Goal: Use online tool/utility: Utilize a website feature to perform a specific function

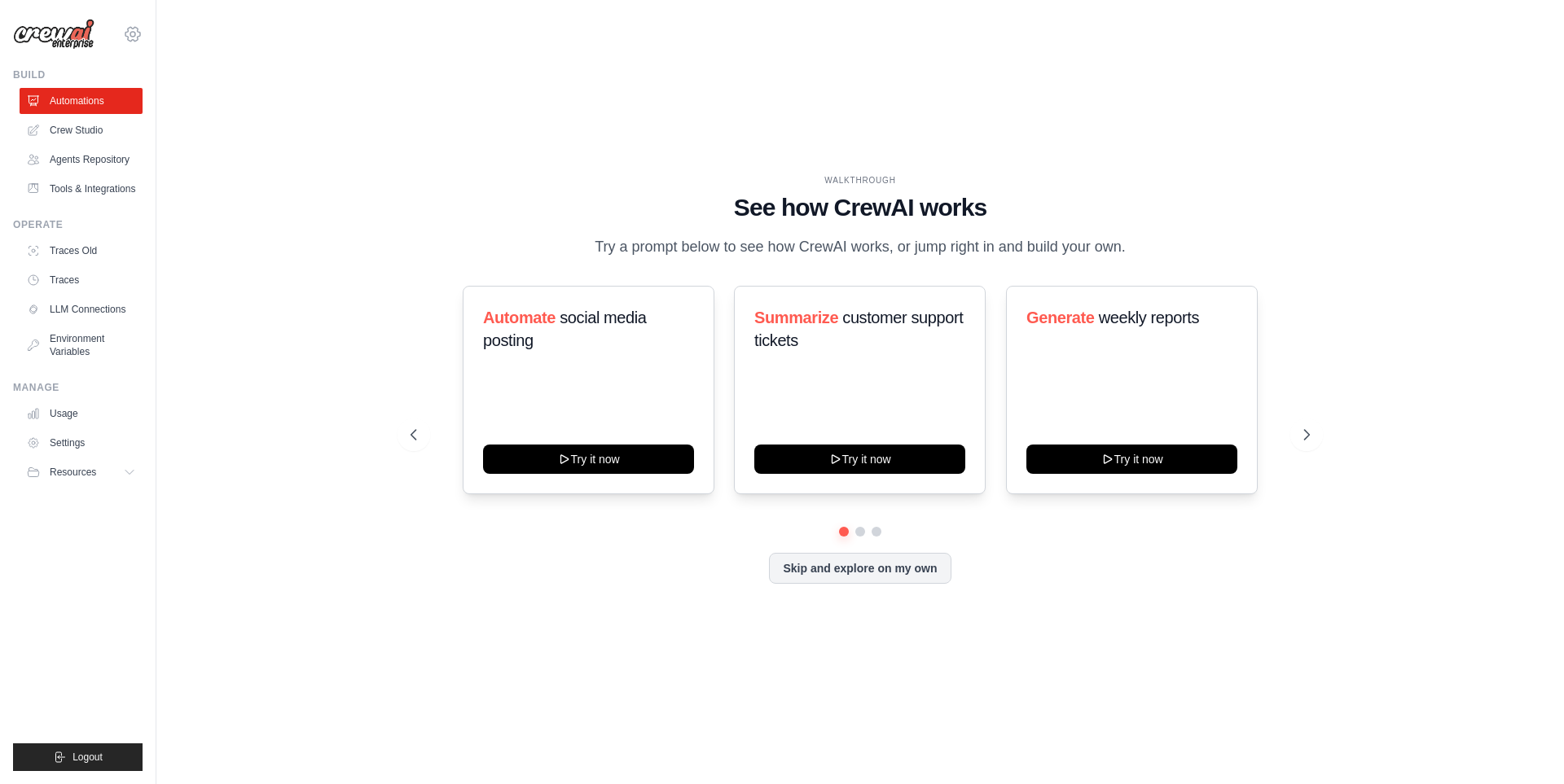
click at [133, 37] on icon at bounding box center [133, 34] width 20 height 20
click at [191, 106] on span "ABI - GenAI Bootcamp" at bounding box center [203, 100] width 129 height 17
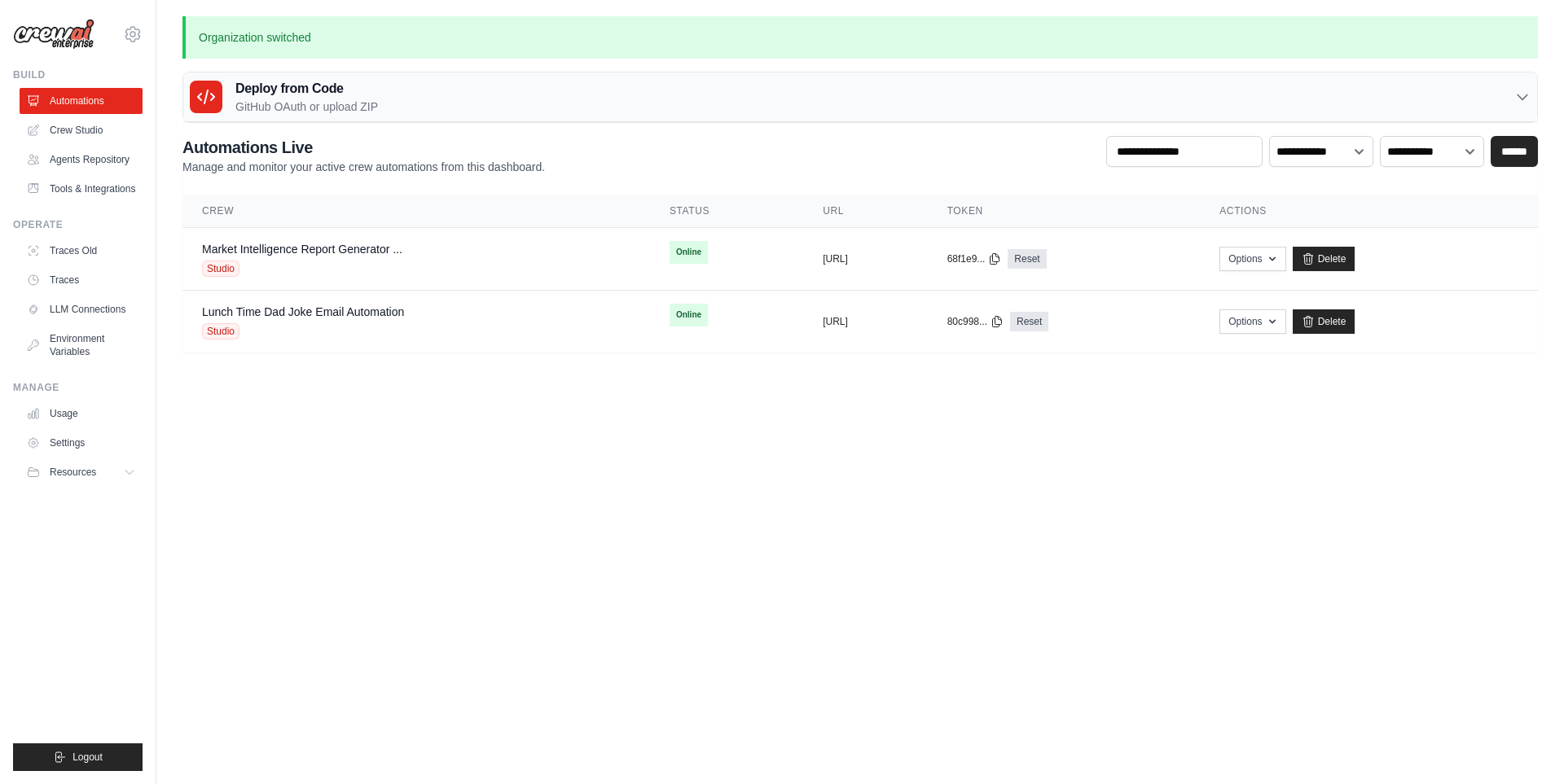
click at [142, 42] on div "[EMAIL_ADDRESS][DOMAIN_NAME] ABI - GenAI Bootcamp Your organization Settings" at bounding box center [78, 26] width 130 height 52
click at [132, 34] on icon at bounding box center [133, 34] width 20 height 20
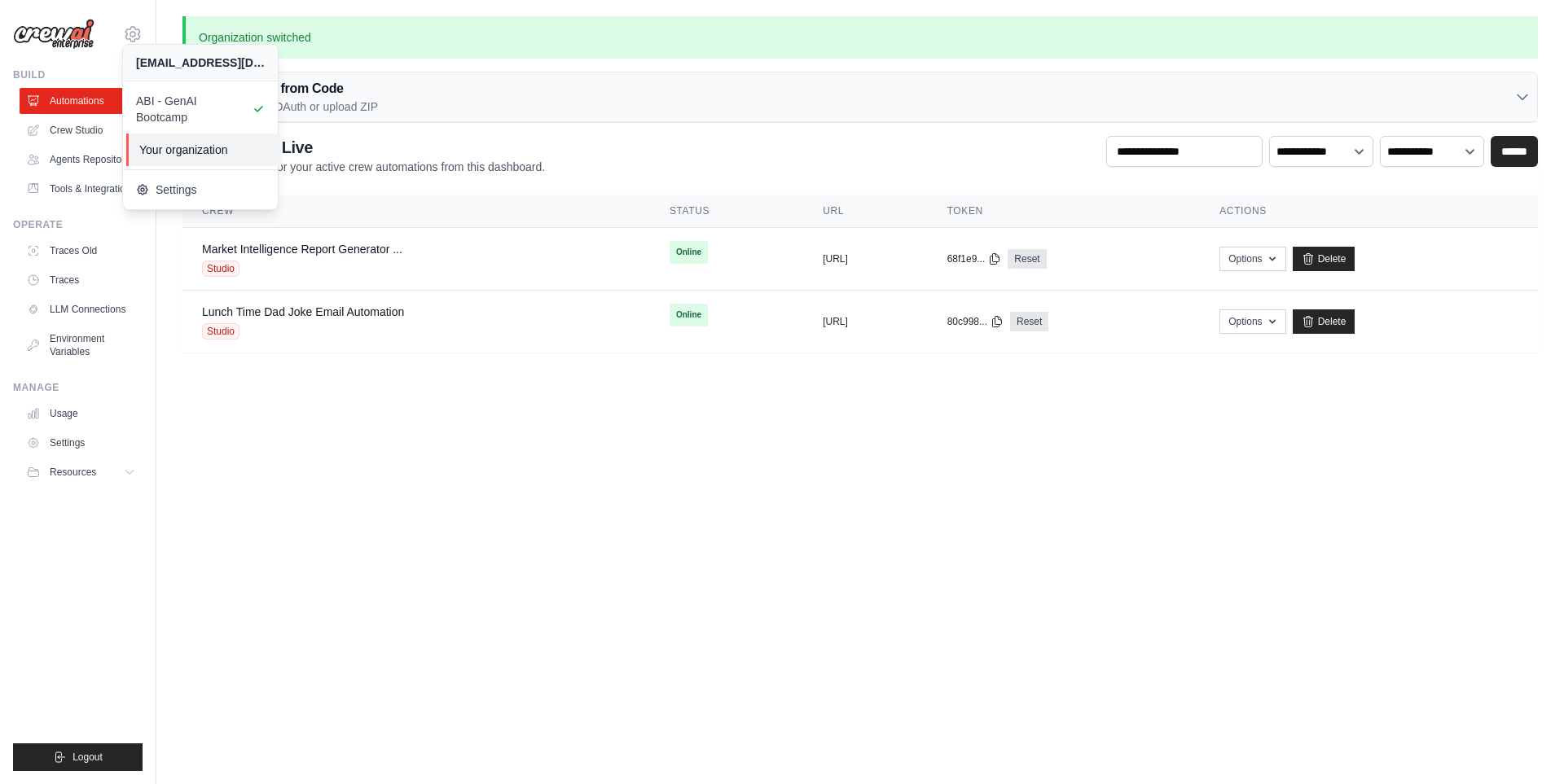
click at [219, 154] on span "Your organization" at bounding box center [203, 150] width 129 height 17
click at [193, 149] on span "Your organization" at bounding box center [203, 150] width 129 height 17
click at [65, 133] on link "Crew Studio" at bounding box center [83, 130] width 123 height 26
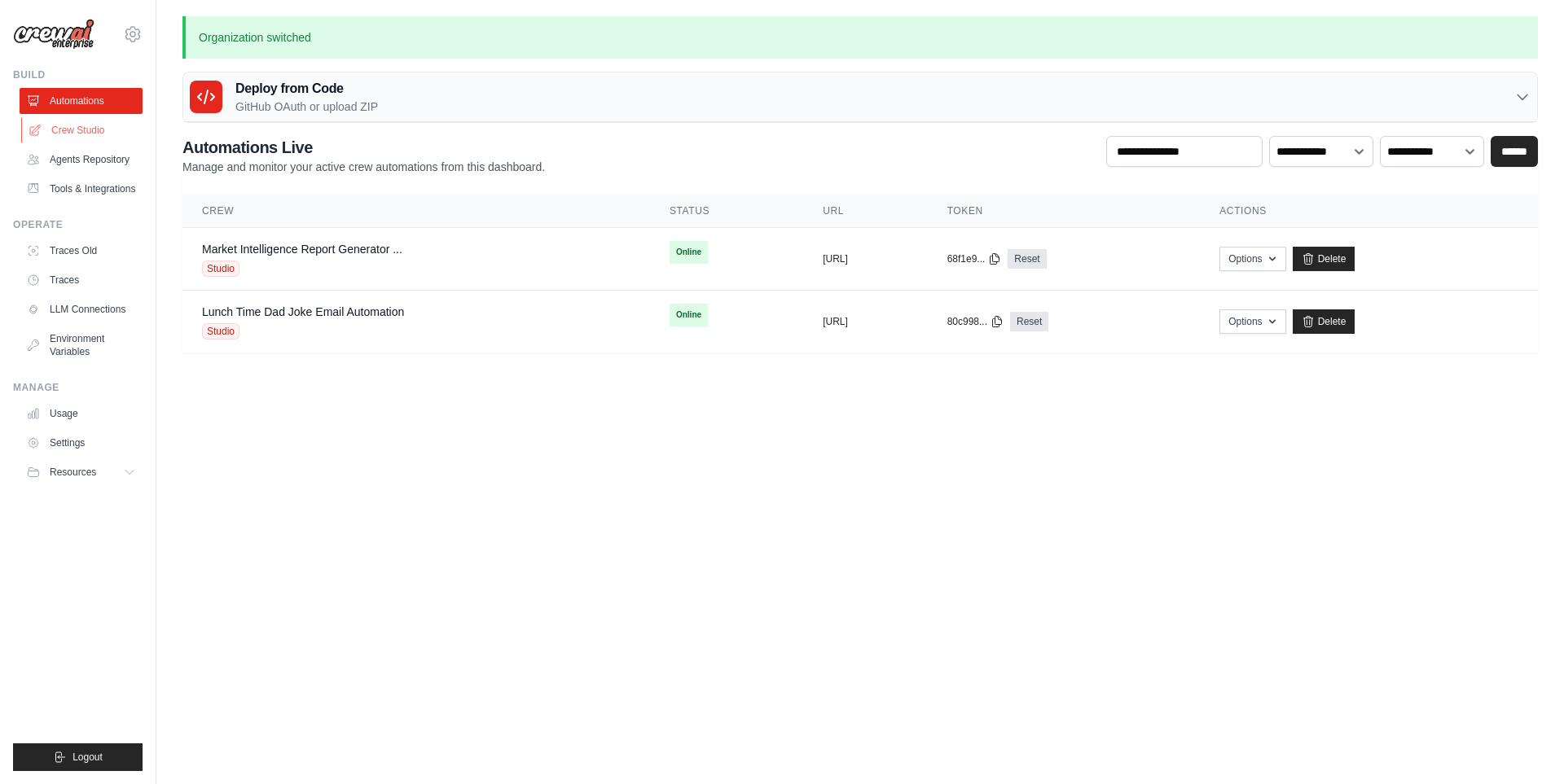
click at [65, 133] on link "Crew Studio" at bounding box center [83, 130] width 123 height 26
